Goal: Transaction & Acquisition: Purchase product/service

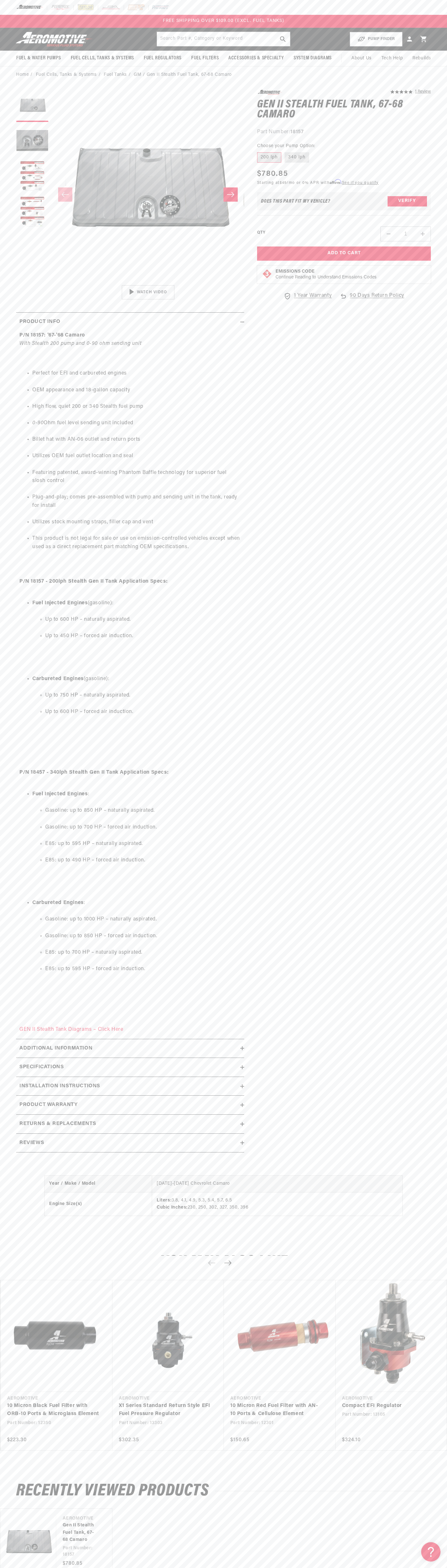
click at [207, 2] on div at bounding box center [224, 7] width 447 height 15
click at [404, 1563] on html "Skip to content Your cart Your cart is empty Loading... You may also like Subto…" at bounding box center [224, 784] width 447 height 1568
